Goal: Information Seeking & Learning: Learn about a topic

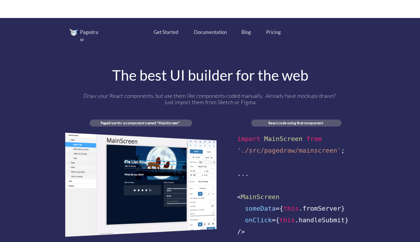
scroll to position [287, 0]
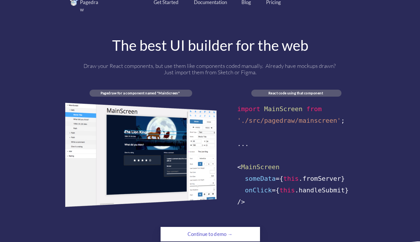
click at [223, 45] on div "The best UI builder for the web" at bounding box center [210, 45] width 290 height 14
click at [286, 90] on div "React code using that component" at bounding box center [296, 93] width 90 height 7
drag, startPoint x: 247, startPoint y: 68, endPoint x: 239, endPoint y: 69, distance: 8.4
click at [239, 69] on div "Pagedraw Get Started Documentation Blog Pricing The best UI builder for the web…" at bounding box center [210, 120] width 290 height 243
click at [223, 69] on div "Pagedraw Get Started Documentation Blog Pricing The best UI builder for the web…" at bounding box center [210, 120] width 290 height 243
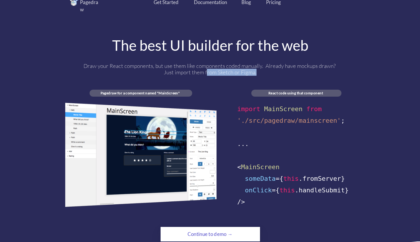
drag, startPoint x: 208, startPoint y: 62, endPoint x: 208, endPoint y: 69, distance: 7.5
click at [208, 69] on div "Pagedraw Get Started Documentation Blog Pricing The best UI builder for the web…" at bounding box center [210, 120] width 290 height 243
click at [262, 68] on div "Draw your React components, but use them like components coded manually. Alread…" at bounding box center [210, 69] width 259 height 13
click at [350, 76] on div "Pagedraw Get Started Documentation Blog Pricing The best UI builder for the web…" at bounding box center [210, 120] width 290 height 243
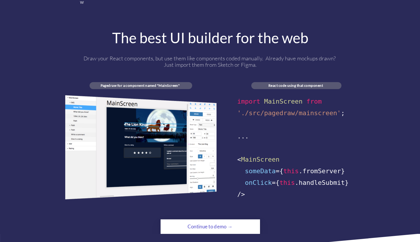
scroll to position [298, 0]
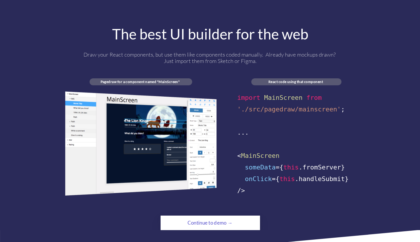
click at [328, 51] on div "Draw your React components, but use them like components coded manually. Alread…" at bounding box center [210, 57] width 259 height 13
click at [215, 54] on div "Draw your React components, but use them like components coded manually. Alread…" at bounding box center [210, 57] width 259 height 13
click at [290, 79] on div "React code using that component" at bounding box center [295, 81] width 89 height 4
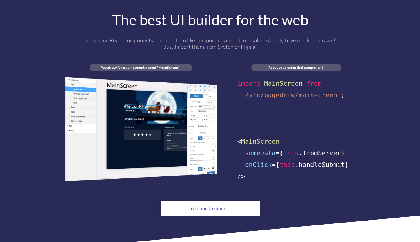
click at [279, 80] on span "MainScreen" at bounding box center [283, 83] width 38 height 7
click at [260, 149] on span "someData" at bounding box center [260, 152] width 31 height 7
click at [316, 148] on div "someData ={ this .fromServer}" at bounding box center [296, 153] width 118 height 12
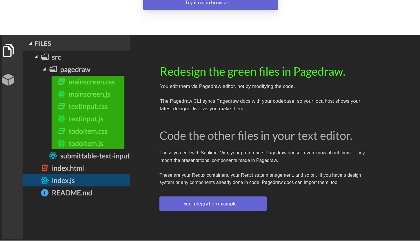
scroll to position [965, 0]
